Goal: Task Accomplishment & Management: Manage account settings

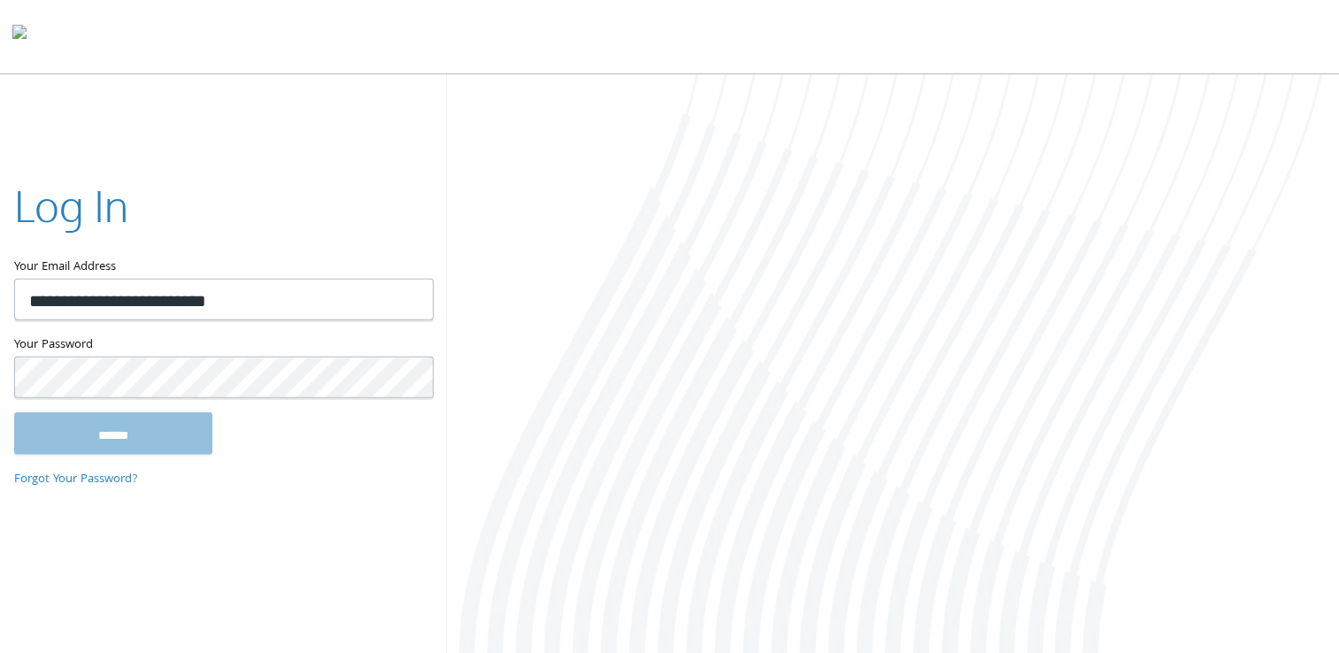
type input "**********"
click at [14, 411] on input "******" at bounding box center [113, 432] width 198 height 42
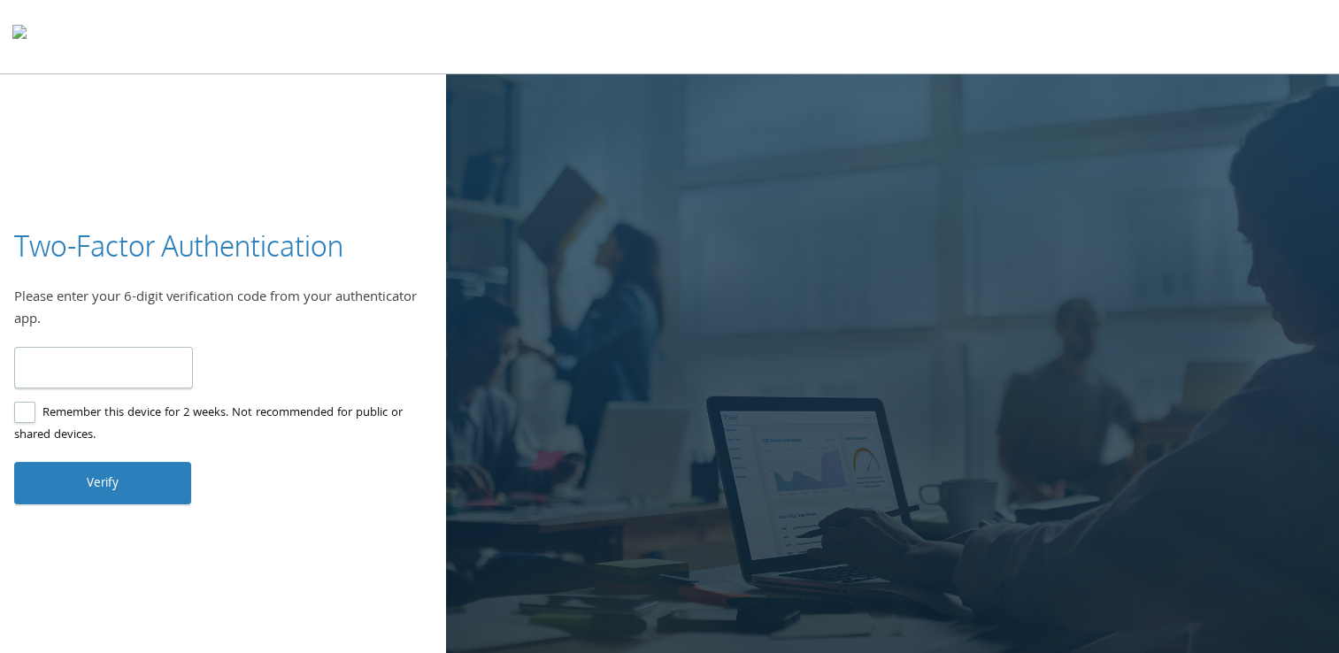
click at [149, 369] on input "number" at bounding box center [103, 368] width 179 height 42
type input "******"
